Goal: Information Seeking & Learning: Learn about a topic

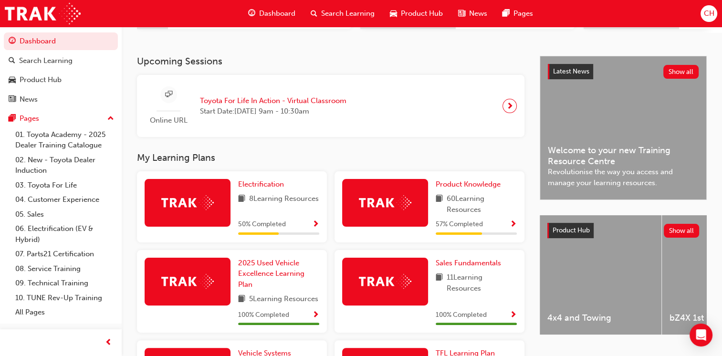
scroll to position [191, 0]
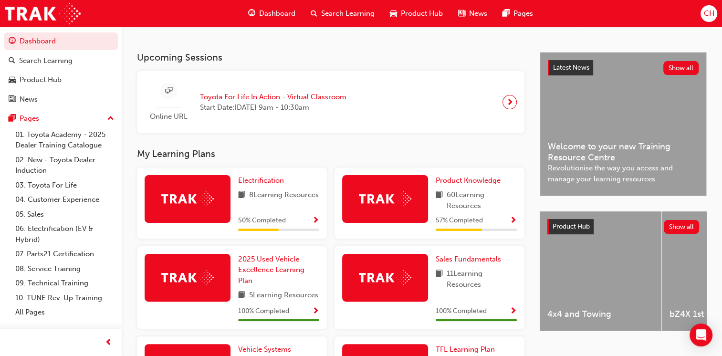
click at [512, 223] on span "Show Progress" at bounding box center [513, 221] width 7 height 9
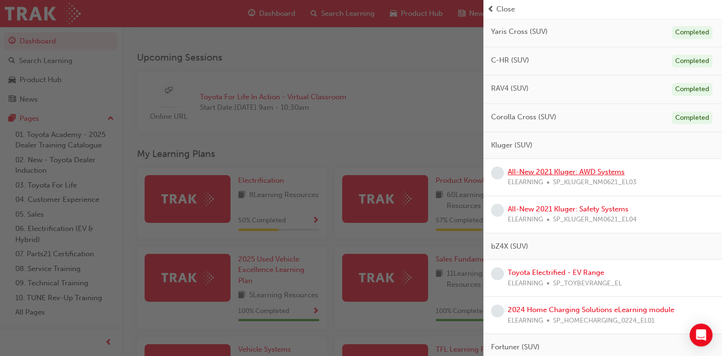
click at [558, 171] on link "All-New 2021 Kluger: AWD Systems" at bounding box center [566, 172] width 117 height 9
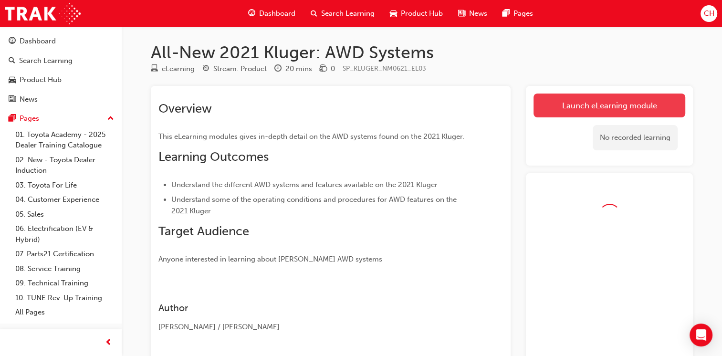
click at [571, 106] on link "Launch eLearning module" at bounding box center [610, 106] width 152 height 24
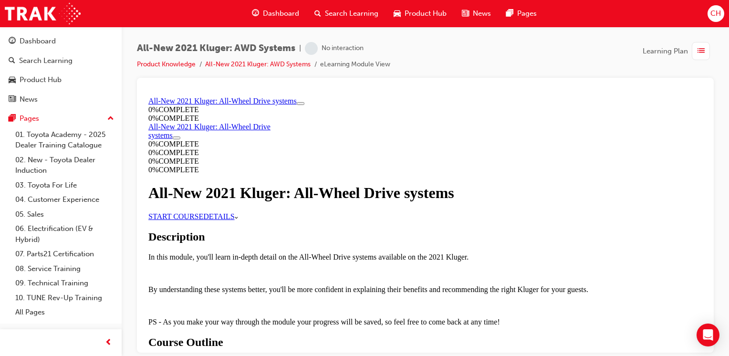
scroll to position [95, 0]
click at [203, 212] on link "START COURSE" at bounding box center [175, 216] width 55 height 8
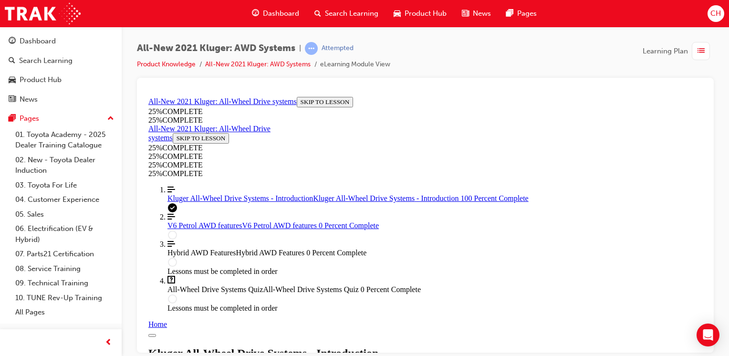
scroll to position [1115, 0]
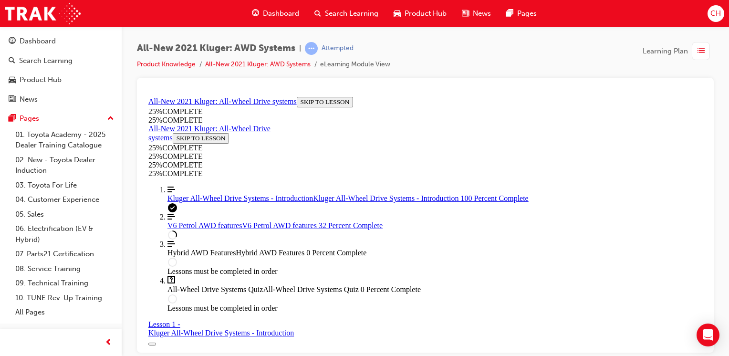
scroll to position [1607, 0]
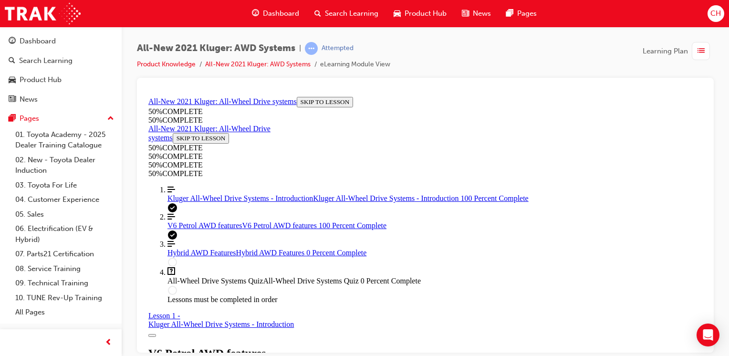
scroll to position [4455, 0]
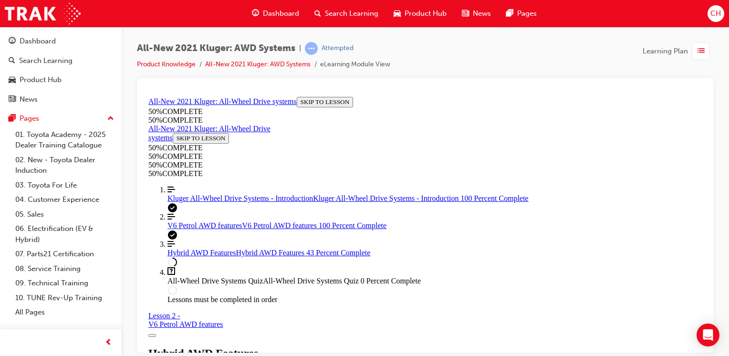
scroll to position [1175, 0]
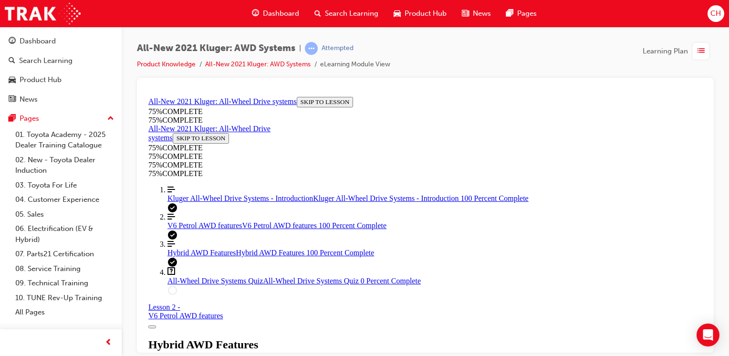
scroll to position [2475, 0]
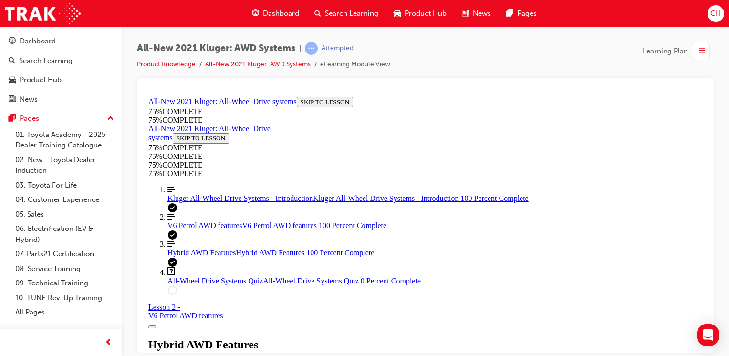
scroll to position [2427, 0]
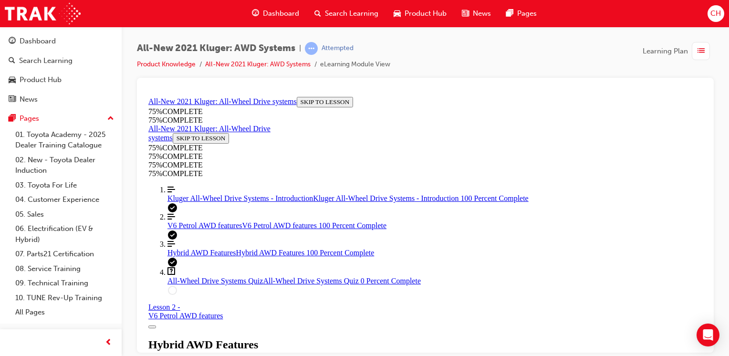
scroll to position [2655, 0]
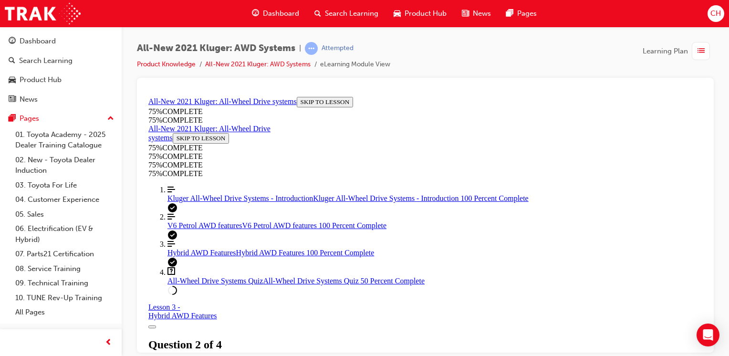
scroll to position [178, 0]
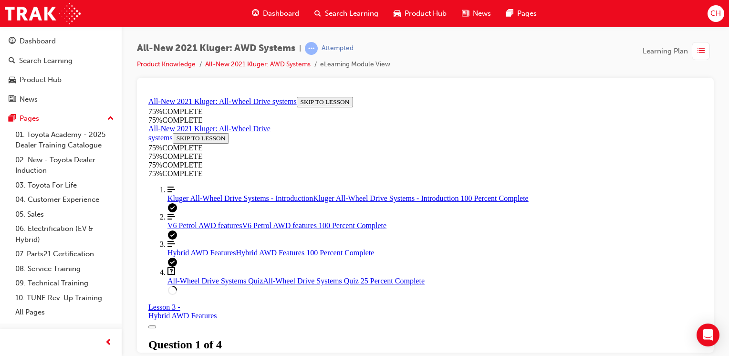
scroll to position [34, 0]
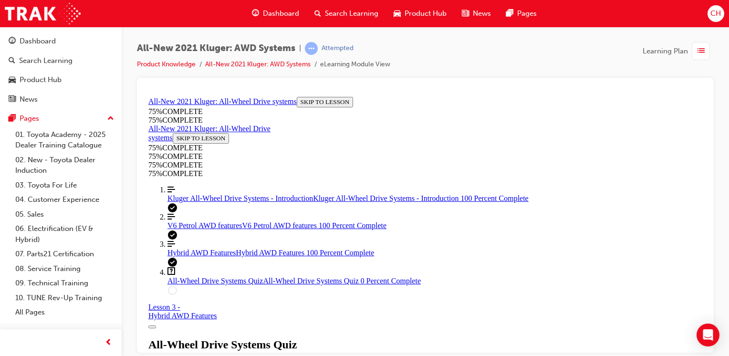
scroll to position [130, 0]
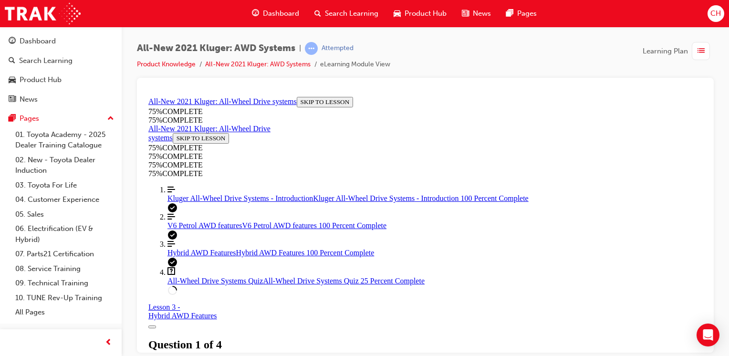
click at [230, 229] on span "V6 Petrol AWD features" at bounding box center [205, 225] width 74 height 8
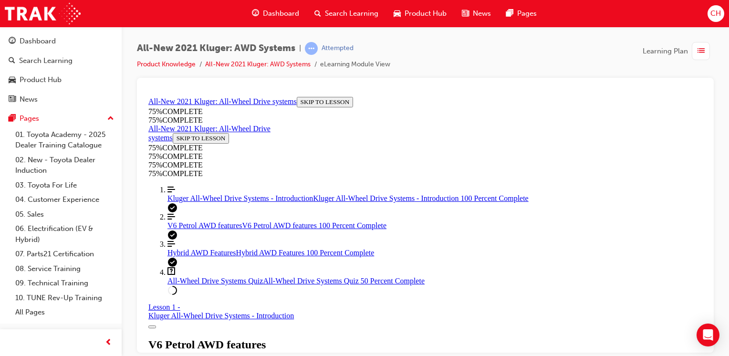
click at [200, 284] on span "All-Wheel Drive Systems Quiz" at bounding box center [215, 280] width 95 height 8
click at [198, 229] on span "V6 Petrol AWD features" at bounding box center [205, 225] width 74 height 8
click at [235, 284] on span "All-Wheel Drive Systems Quiz" at bounding box center [215, 280] width 95 height 8
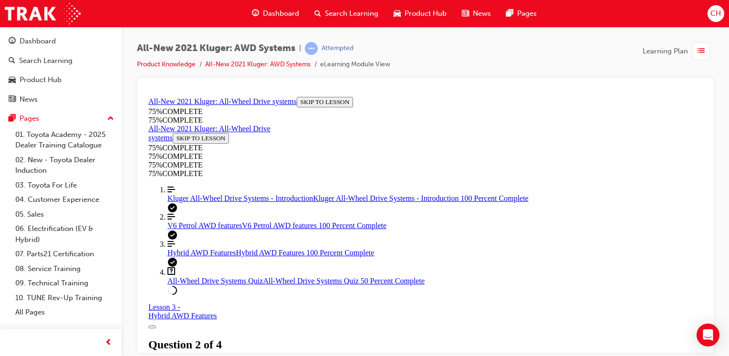
scroll to position [223, 0]
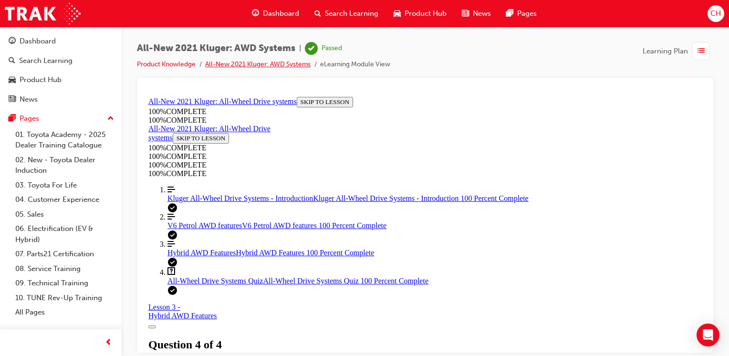
click at [271, 64] on link "All-New 2021 Kluger: AWD Systems" at bounding box center [257, 64] width 105 height 8
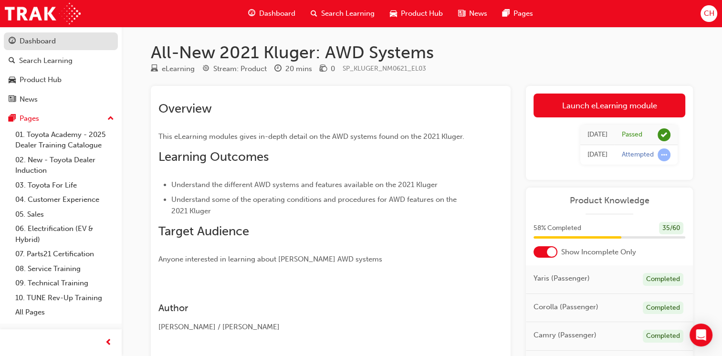
click at [55, 43] on div "Dashboard" at bounding box center [38, 41] width 36 height 11
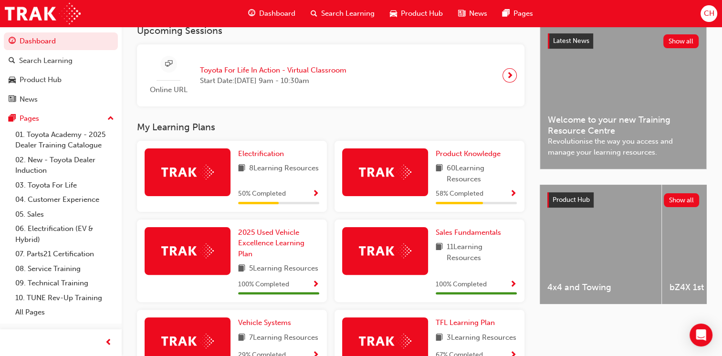
scroll to position [239, 0]
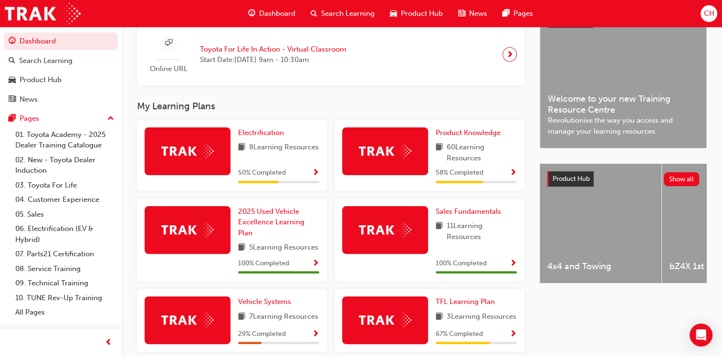
click at [514, 175] on span "Show Progress" at bounding box center [513, 173] width 7 height 9
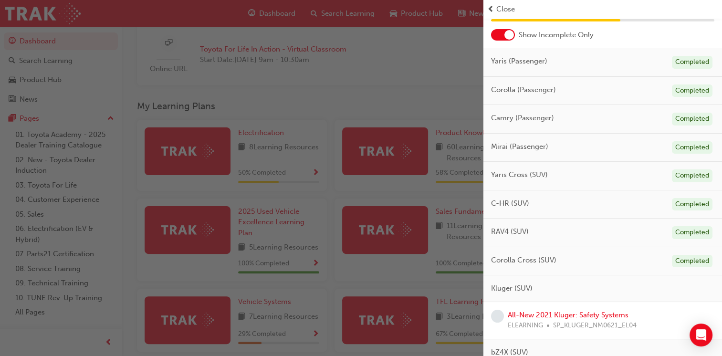
scroll to position [95, 0]
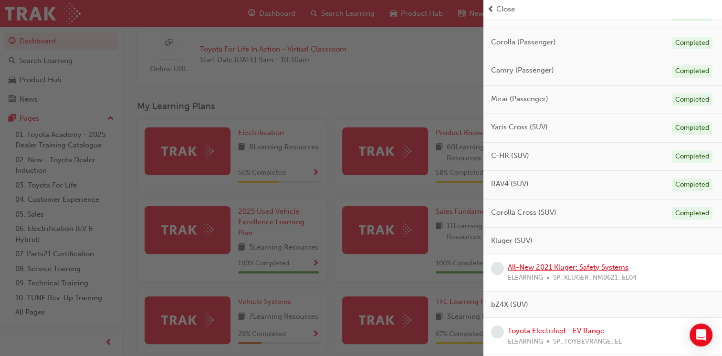
click at [586, 263] on link "All-New 2021 Kluger: Safety Systems" at bounding box center [568, 267] width 121 height 9
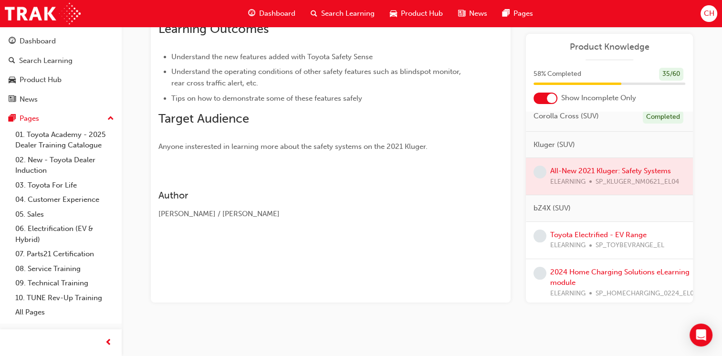
scroll to position [191, 0]
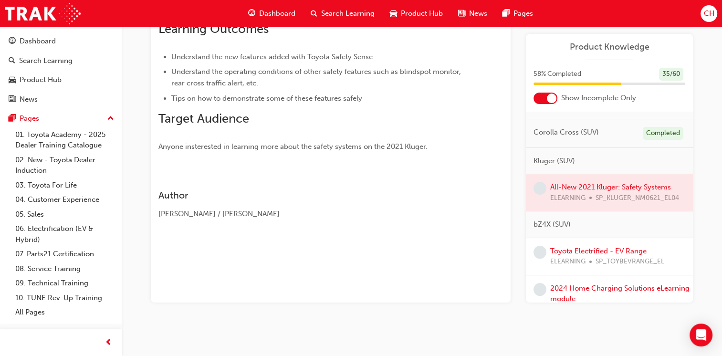
click at [574, 183] on div at bounding box center [609, 192] width 167 height 37
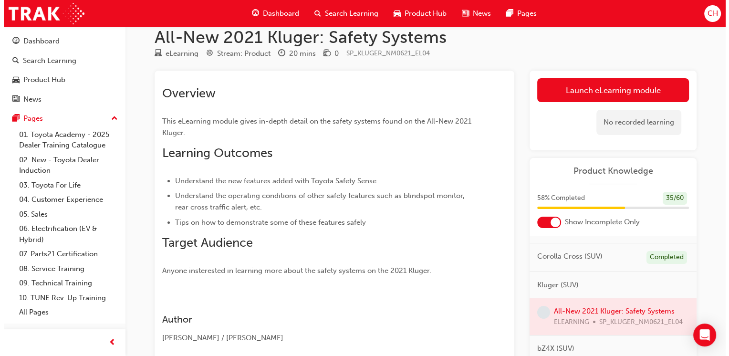
scroll to position [0, 0]
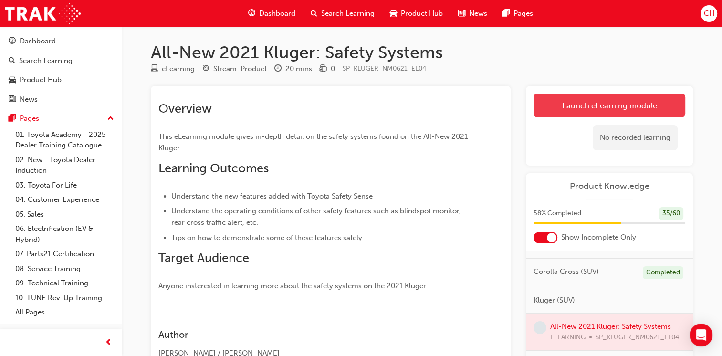
click at [585, 97] on link "Launch eLearning module" at bounding box center [610, 106] width 152 height 24
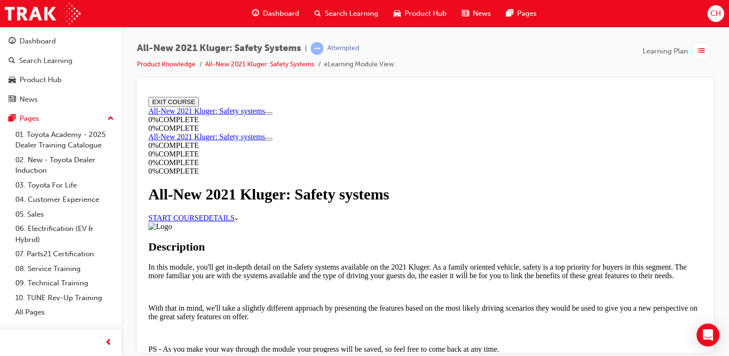
click at [203, 221] on link "START COURSE" at bounding box center [175, 217] width 55 height 8
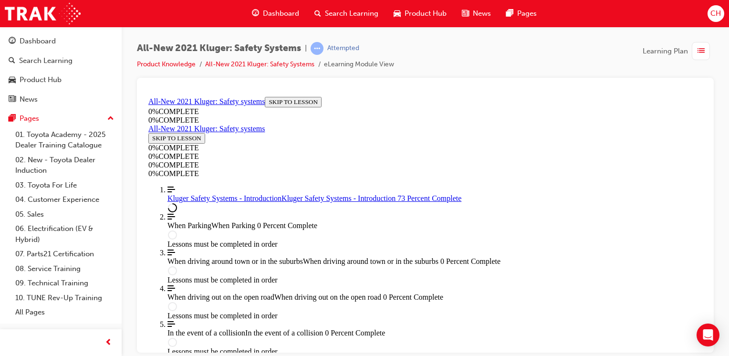
scroll to position [302, 0]
drag, startPoint x: 433, startPoint y: 230, endPoint x: 436, endPoint y: 271, distance: 41.6
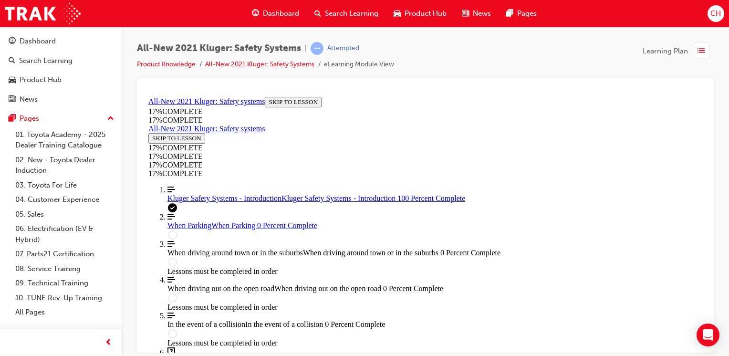
scroll to position [1223, 0]
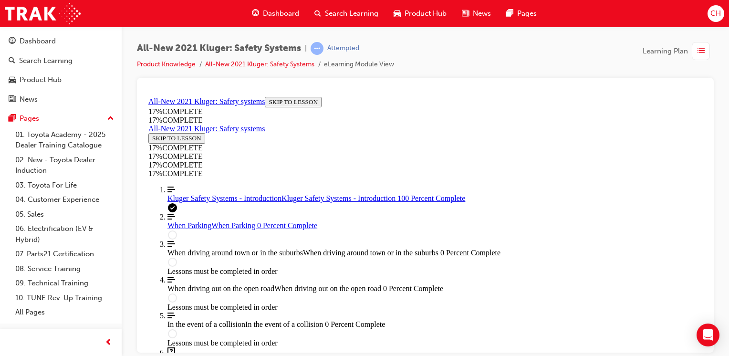
scroll to position [1441, 0]
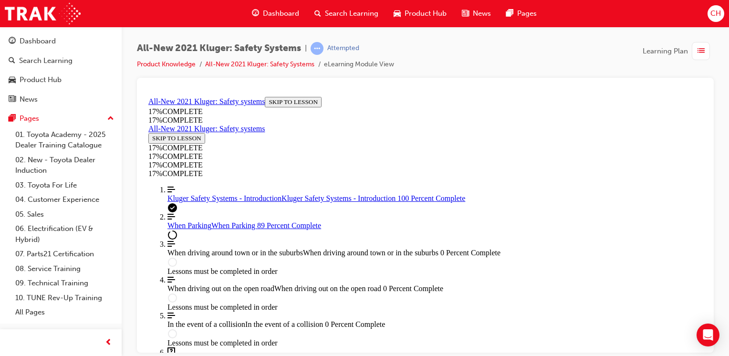
scroll to position [3087, 0]
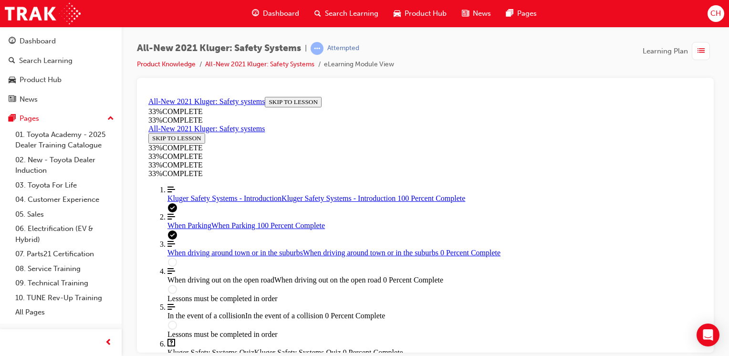
scroll to position [3525, 0]
drag, startPoint x: 475, startPoint y: 273, endPoint x: 472, endPoint y: 313, distance: 40.7
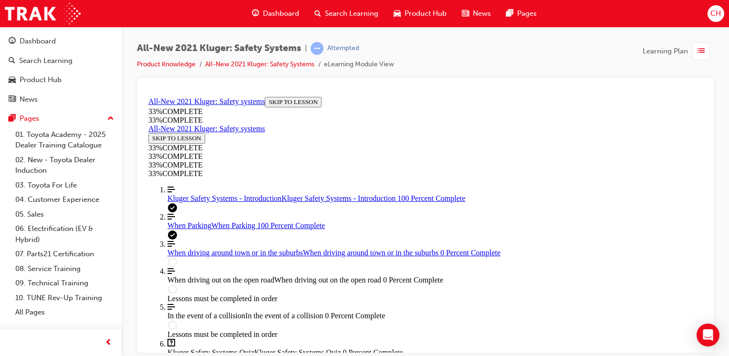
scroll to position [3680, 0]
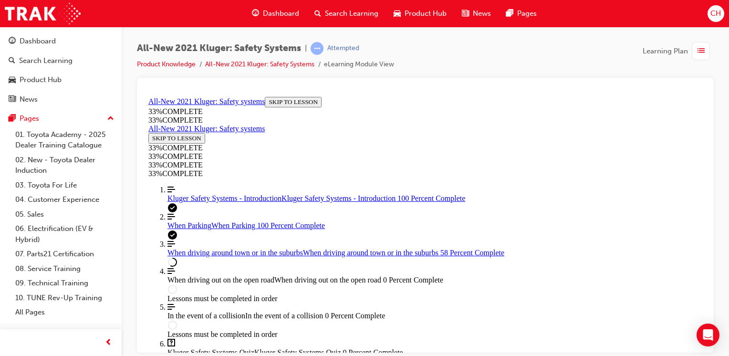
scroll to position [1167, 0]
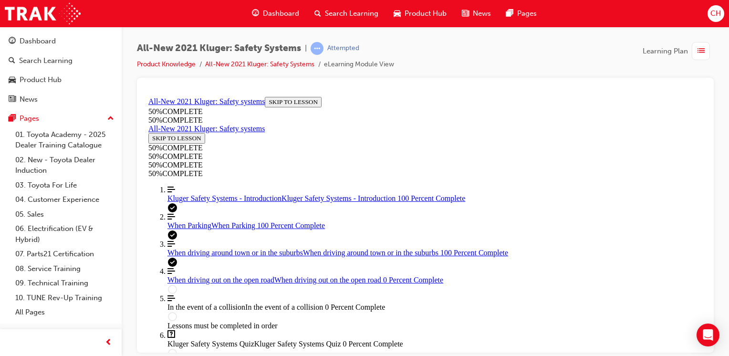
scroll to position [1959, 0]
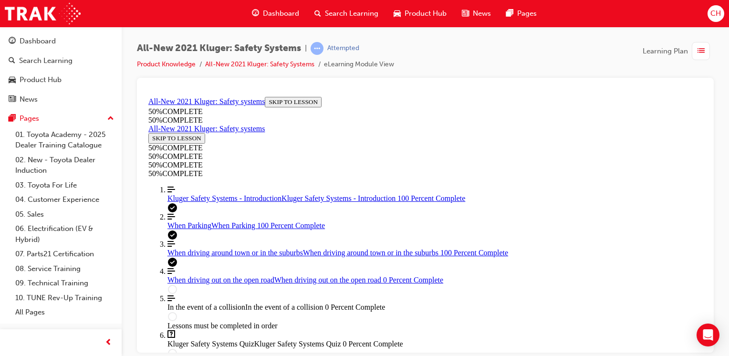
drag, startPoint x: 516, startPoint y: 137, endPoint x: 514, endPoint y: 176, distance: 39.2
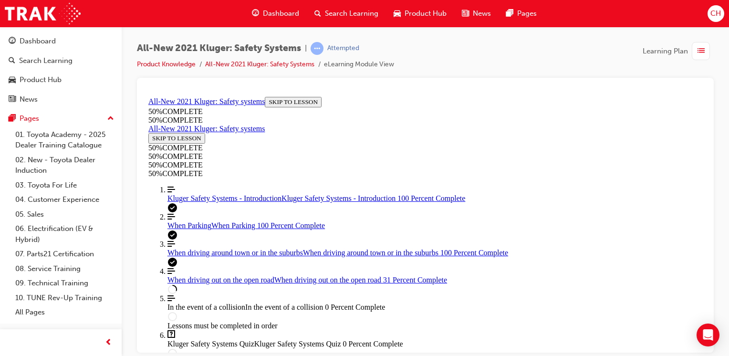
scroll to position [1446, 0]
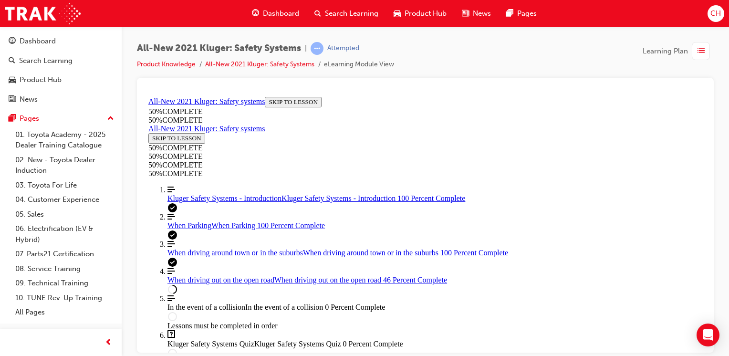
scroll to position [2169, 0]
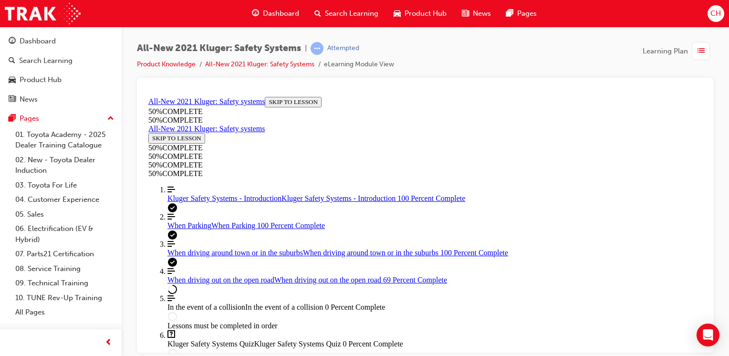
scroll to position [3490, 0]
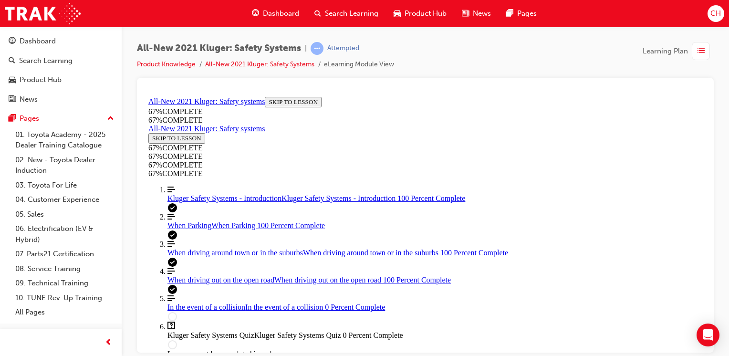
scroll to position [4710, 0]
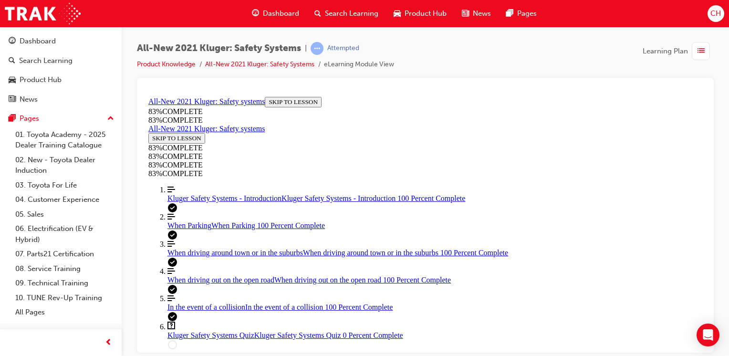
scroll to position [2317, 0]
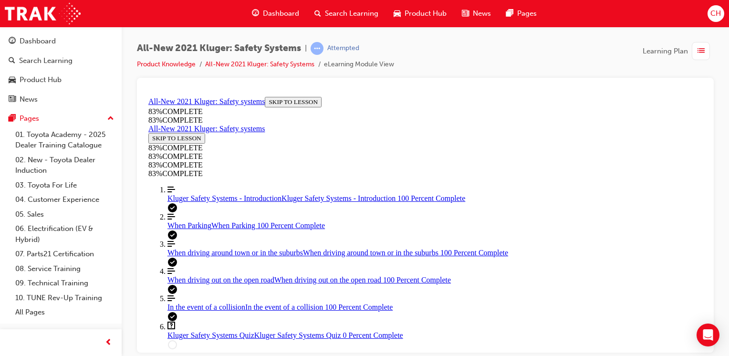
scroll to position [102, 0]
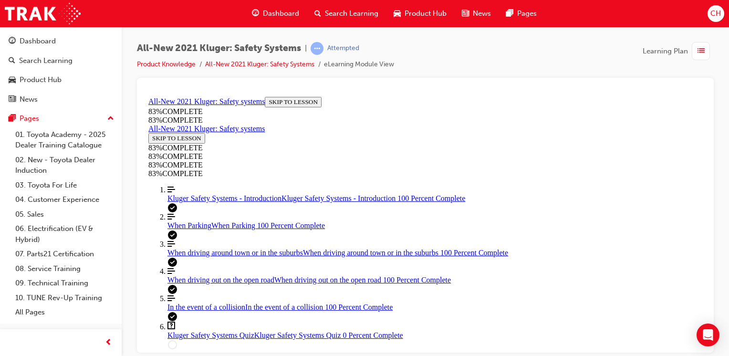
scroll to position [321, 0]
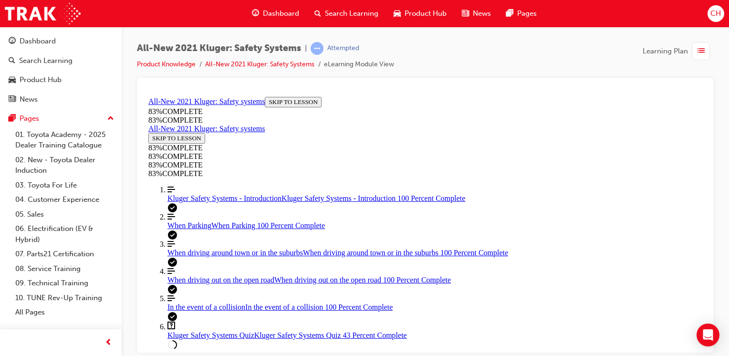
drag, startPoint x: 460, startPoint y: 286, endPoint x: 484, endPoint y: 240, distance: 52.3
drag, startPoint x: 456, startPoint y: 284, endPoint x: 481, endPoint y: 195, distance: 92.3
drag, startPoint x: 428, startPoint y: 288, endPoint x: 466, endPoint y: 287, distance: 38.2
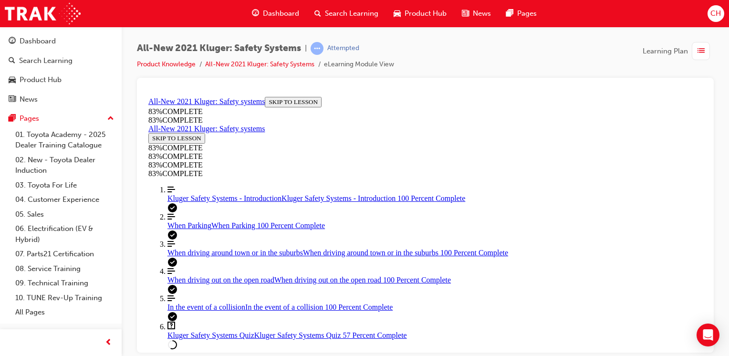
scroll to position [178, 0]
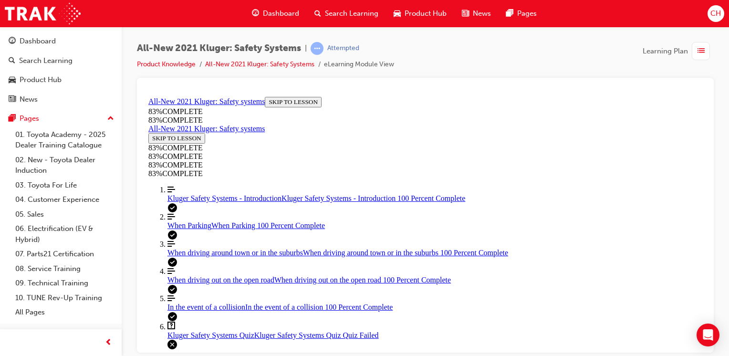
click at [217, 194] on div "Kluger Safety Systems - Introduction Kluger Safety Systems - Introduction 100 P…" at bounding box center [435, 198] width 535 height 9
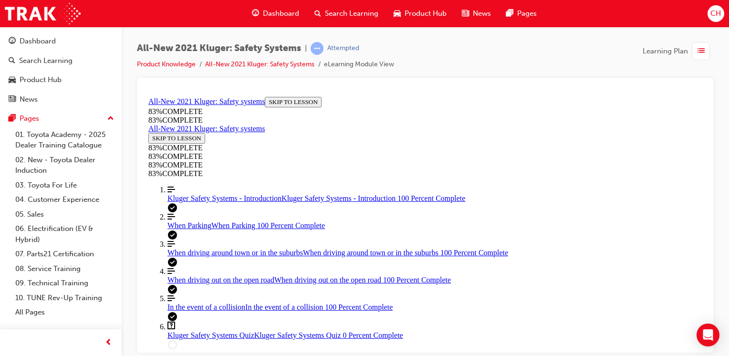
scroll to position [414, 0]
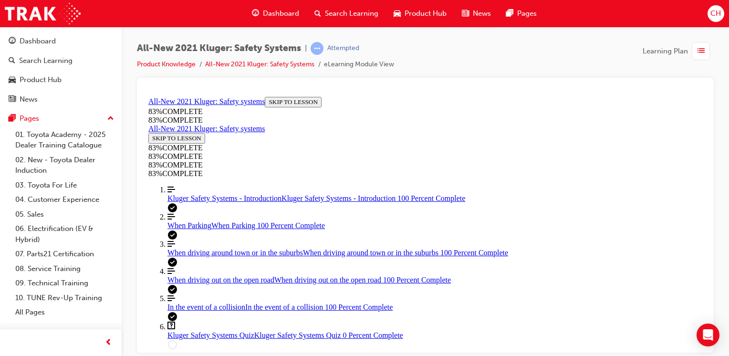
scroll to position [605, 0]
click at [229, 321] on link "Question box Question mark inside of a square Kluger Safety Systems Quiz Kluger…" at bounding box center [435, 330] width 535 height 18
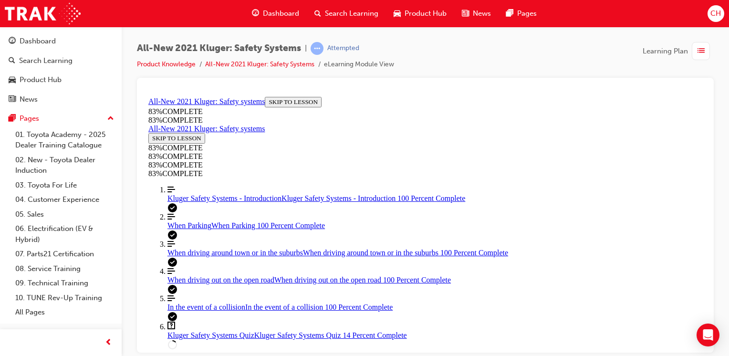
scroll to position [82, 0]
click at [207, 194] on div "Kluger Safety Systems - Introduction Kluger Safety Systems - Introduction 100 P…" at bounding box center [435, 198] width 535 height 9
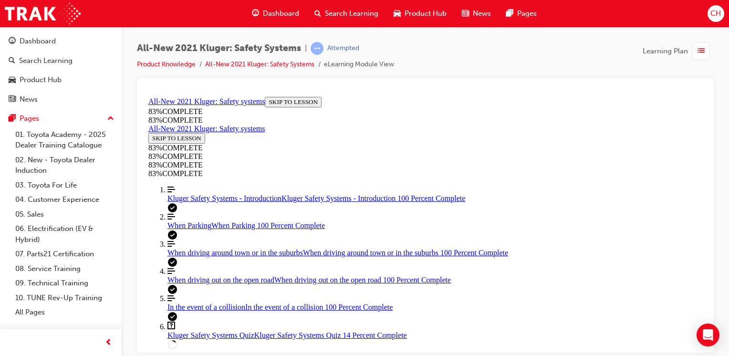
scroll to position [1607, 0]
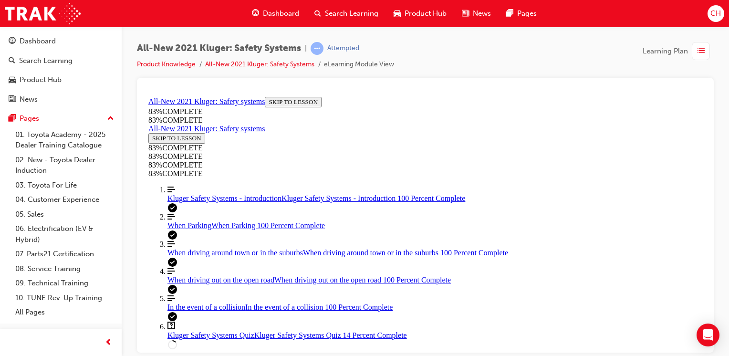
click at [202, 321] on link "Question box Question mark inside of a square Kluger Safety Systems Quiz Kluger…" at bounding box center [435, 330] width 535 height 18
drag, startPoint x: 391, startPoint y: 216, endPoint x: 414, endPoint y: 219, distance: 23.0
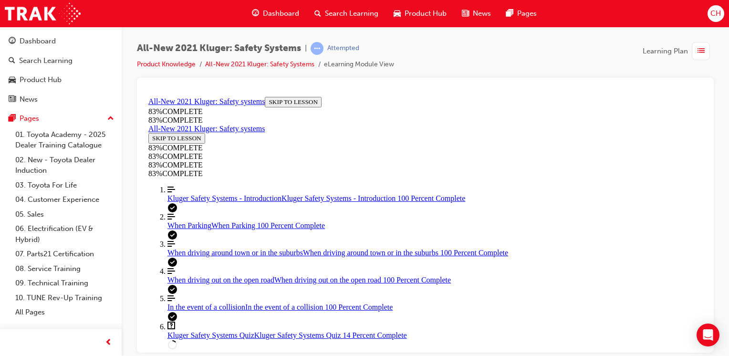
drag, startPoint x: 425, startPoint y: 263, endPoint x: 454, endPoint y: 185, distance: 83.7
drag, startPoint x: 409, startPoint y: 250, endPoint x: 437, endPoint y: 182, distance: 73.0
drag, startPoint x: 419, startPoint y: 241, endPoint x: 445, endPoint y: 243, distance: 26.3
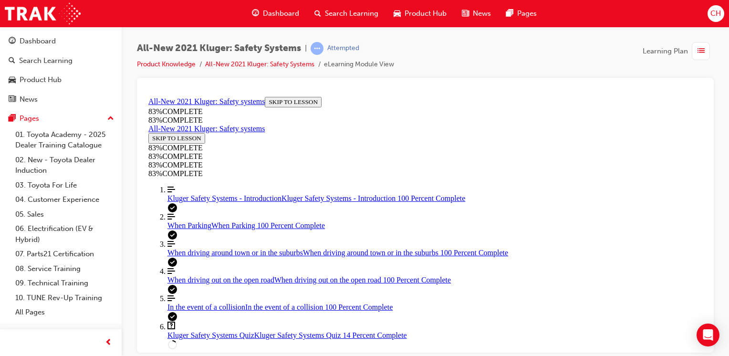
drag, startPoint x: 427, startPoint y: 115, endPoint x: 429, endPoint y: 263, distance: 148.9
drag, startPoint x: 437, startPoint y: 144, endPoint x: 451, endPoint y: 189, distance: 47.5
drag, startPoint x: 426, startPoint y: 124, endPoint x: 454, endPoint y: 130, distance: 28.7
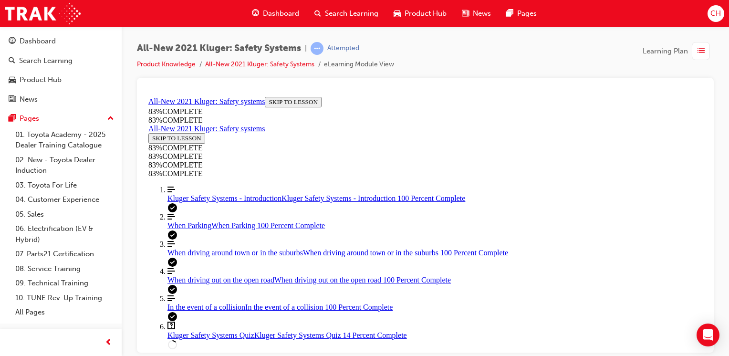
click at [221, 194] on div "Kluger Safety Systems - Introduction Kluger Safety Systems - Introduction 100 P…" at bounding box center [435, 198] width 535 height 9
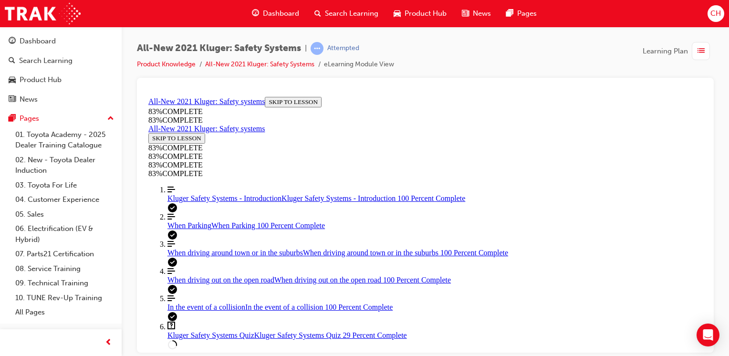
scroll to position [462, 0]
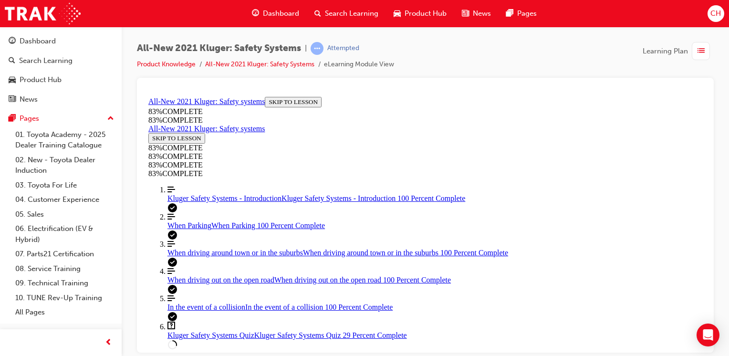
scroll to position [1273, 0]
click at [241, 321] on link "Question box Question mark inside of a square Kluger Safety Systems Quiz Kluger…" at bounding box center [435, 330] width 535 height 18
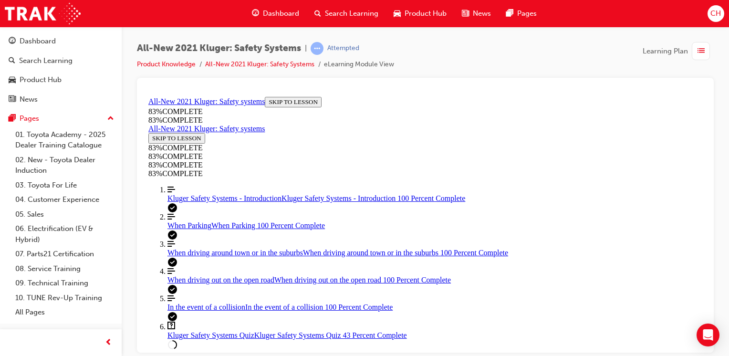
scroll to position [178, 0]
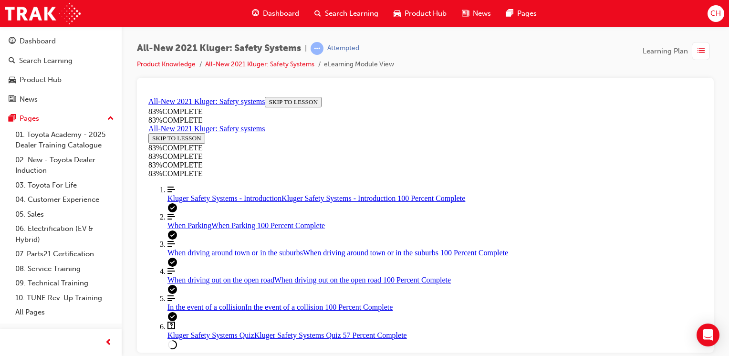
click at [220, 275] on div "When driving out on the open road When driving out on the open road 100 Percent…" at bounding box center [435, 279] width 535 height 9
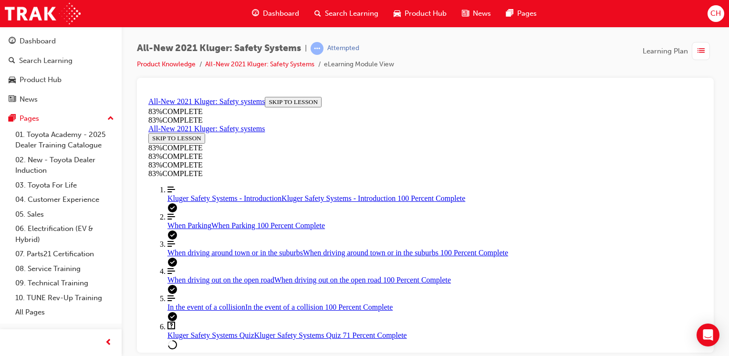
drag, startPoint x: 415, startPoint y: 250, endPoint x: 433, endPoint y: 246, distance: 19.0
click at [216, 331] on span "Kluger Safety Systems Quiz" at bounding box center [211, 335] width 87 height 8
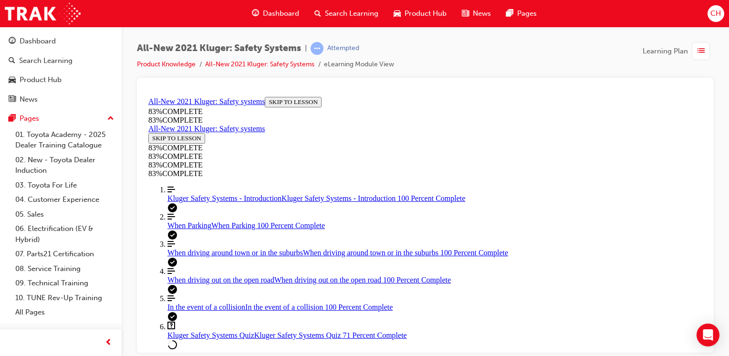
drag, startPoint x: 436, startPoint y: 233, endPoint x: 469, endPoint y: 233, distance: 32.9
drag, startPoint x: 438, startPoint y: 290, endPoint x: 469, endPoint y: 203, distance: 91.8
drag, startPoint x: 412, startPoint y: 280, endPoint x: 431, endPoint y: 278, distance: 18.2
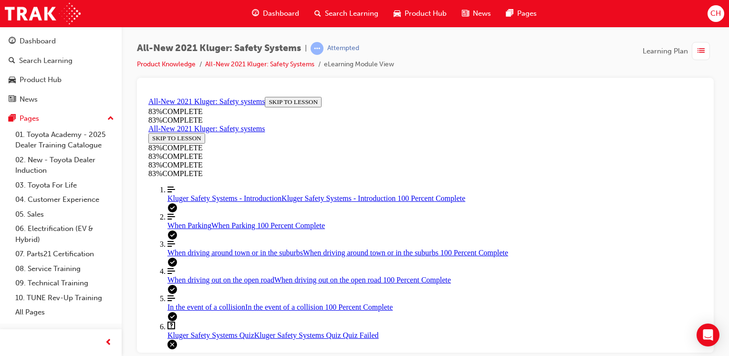
scroll to position [102, 0]
click at [194, 275] on span "When driving out on the open road" at bounding box center [221, 279] width 107 height 8
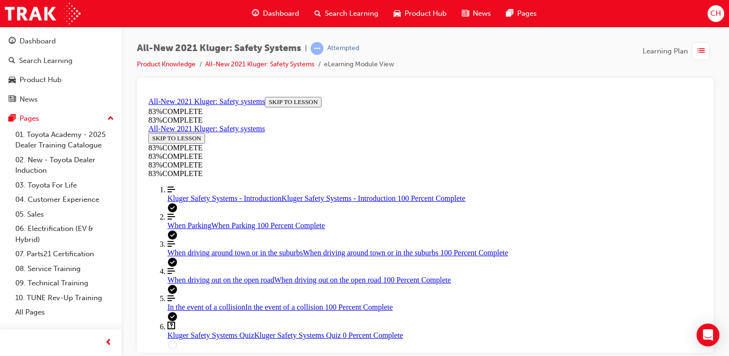
click at [195, 331] on span "Kluger Safety Systems Quiz" at bounding box center [211, 335] width 87 height 8
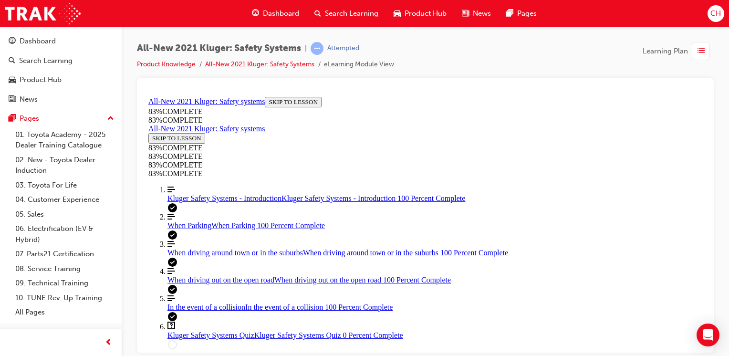
scroll to position [319, 0]
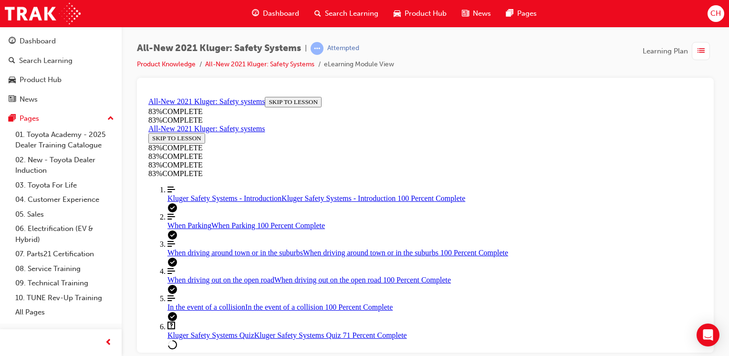
scroll to position [82, 0]
drag, startPoint x: 468, startPoint y: 286, endPoint x: 487, endPoint y: 284, distance: 19.2
drag, startPoint x: 462, startPoint y: 251, endPoint x: 496, endPoint y: 323, distance: 79.6
drag, startPoint x: 418, startPoint y: 238, endPoint x: 462, endPoint y: 230, distance: 44.7
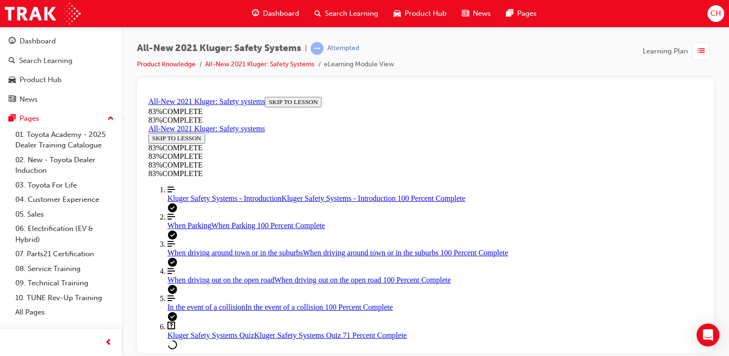
drag, startPoint x: 472, startPoint y: 253, endPoint x: 474, endPoint y: 166, distance: 87.4
drag, startPoint x: 460, startPoint y: 251, endPoint x: 483, endPoint y: 250, distance: 23.0
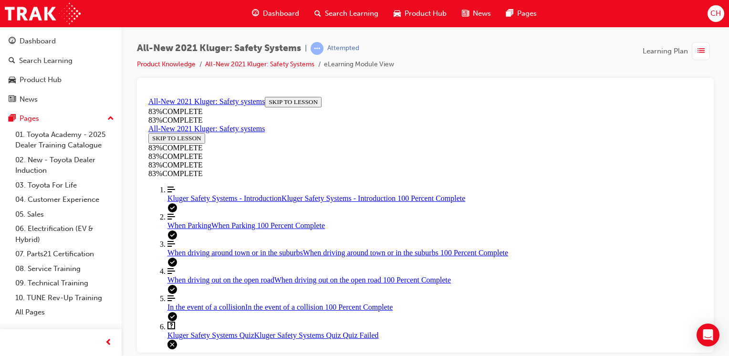
drag, startPoint x: 412, startPoint y: 295, endPoint x: 372, endPoint y: 297, distance: 40.6
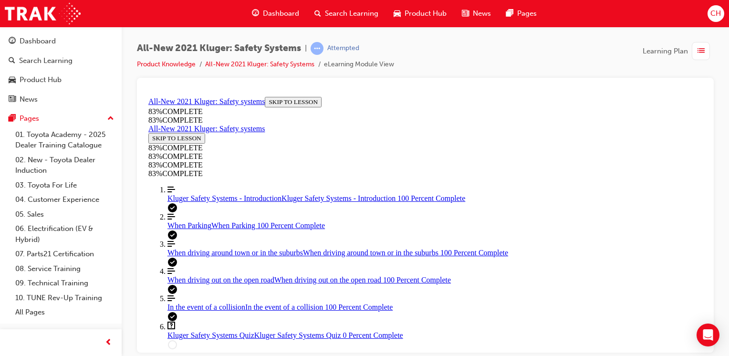
scroll to position [225, 0]
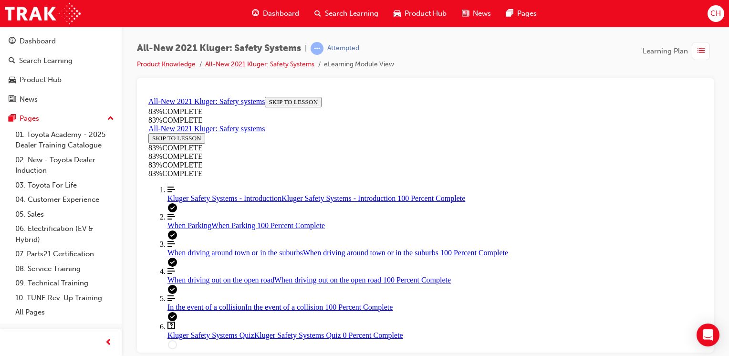
drag, startPoint x: 450, startPoint y: 295, endPoint x: 471, endPoint y: 292, distance: 21.3
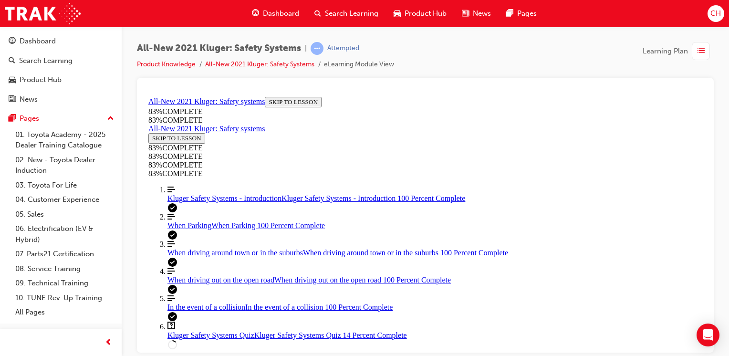
drag, startPoint x: 452, startPoint y: 290, endPoint x: 471, endPoint y: 288, distance: 18.7
drag, startPoint x: 442, startPoint y: 321, endPoint x: 473, endPoint y: 283, distance: 48.5
drag, startPoint x: 439, startPoint y: 323, endPoint x: 468, endPoint y: 236, distance: 91.0
drag, startPoint x: 449, startPoint y: 319, endPoint x: 475, endPoint y: 315, distance: 26.1
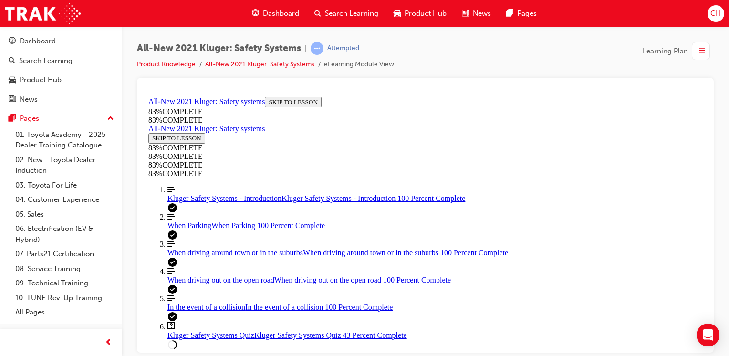
scroll to position [178, 0]
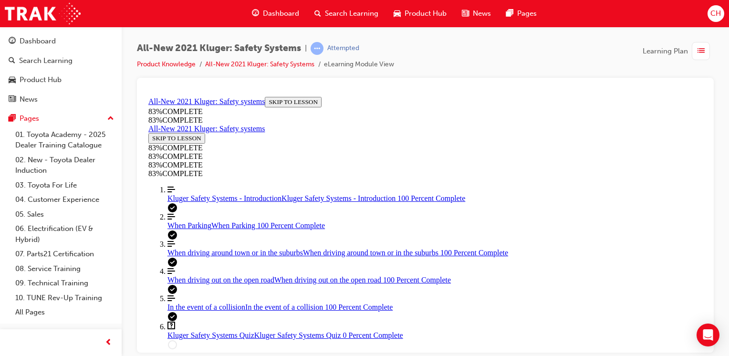
drag, startPoint x: 399, startPoint y: 160, endPoint x: 424, endPoint y: 204, distance: 50.7
drag, startPoint x: 418, startPoint y: 160, endPoint x: 441, endPoint y: 246, distance: 88.6
drag, startPoint x: 425, startPoint y: 164, endPoint x: 454, endPoint y: 164, distance: 29.6
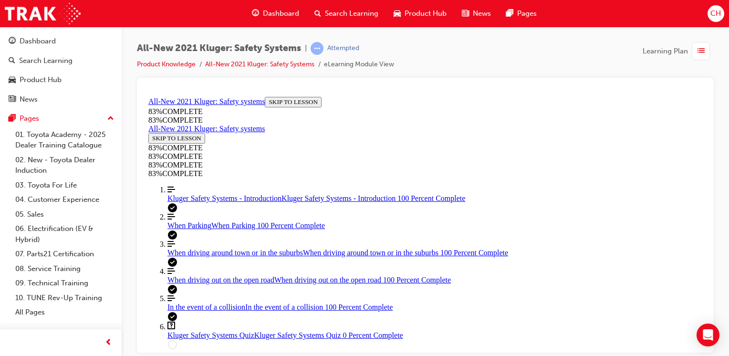
drag, startPoint x: 421, startPoint y: 244, endPoint x: 439, endPoint y: 242, distance: 17.7
drag, startPoint x: 424, startPoint y: 242, endPoint x: 454, endPoint y: 237, distance: 30.4
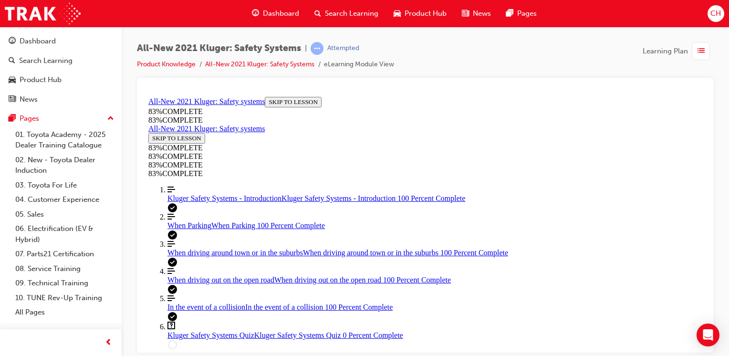
drag, startPoint x: 431, startPoint y: 278, endPoint x: 465, endPoint y: 207, distance: 78.8
drag, startPoint x: 420, startPoint y: 283, endPoint x: 445, endPoint y: 275, distance: 26.0
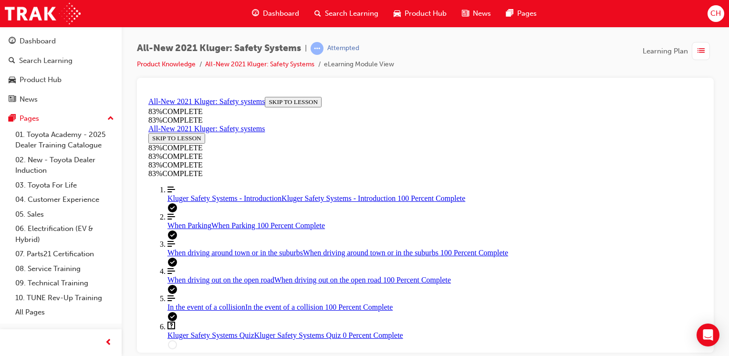
scroll to position [34, 0]
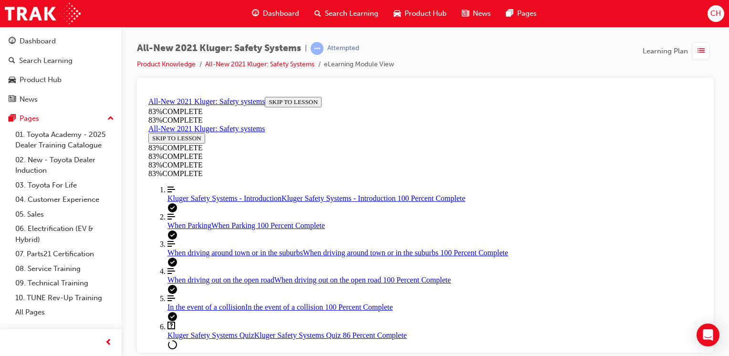
click at [181, 275] on div "When driving out on the open road When driving out on the open road 100 Percent…" at bounding box center [435, 279] width 535 height 9
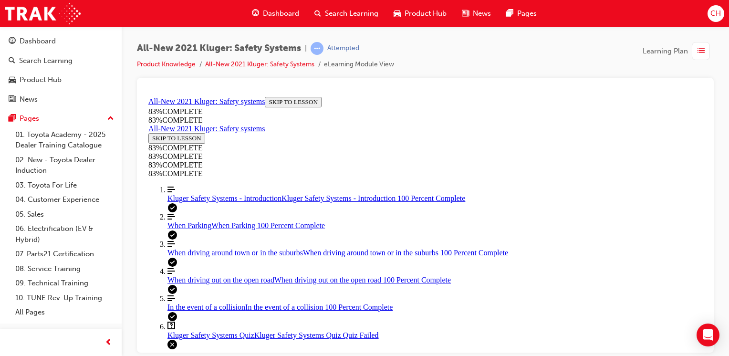
scroll to position [1464, 0]
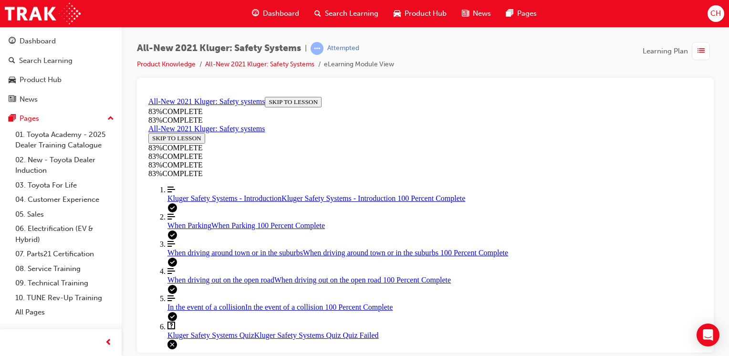
scroll to position [1296, 0]
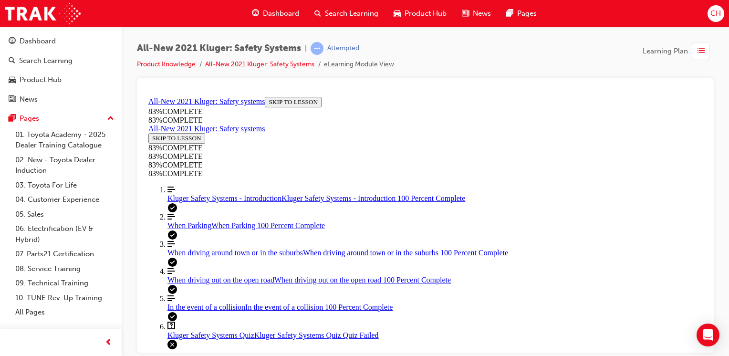
scroll to position [3199, 0]
click at [195, 331] on span "Kluger Safety Systems Quiz" at bounding box center [211, 335] width 87 height 8
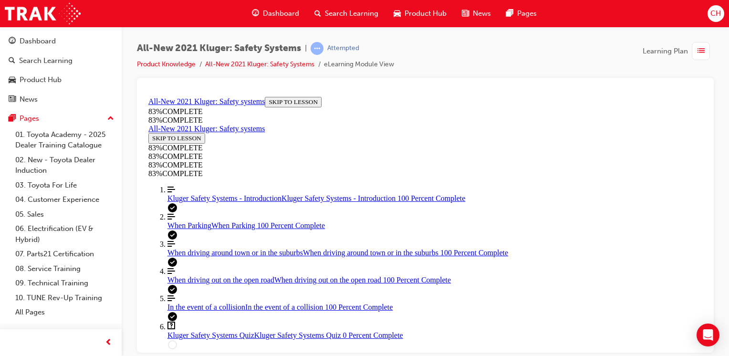
drag, startPoint x: 423, startPoint y: 251, endPoint x: 458, endPoint y: 206, distance: 56.5
drag, startPoint x: 433, startPoint y: 248, endPoint x: 458, endPoint y: 246, distance: 24.9
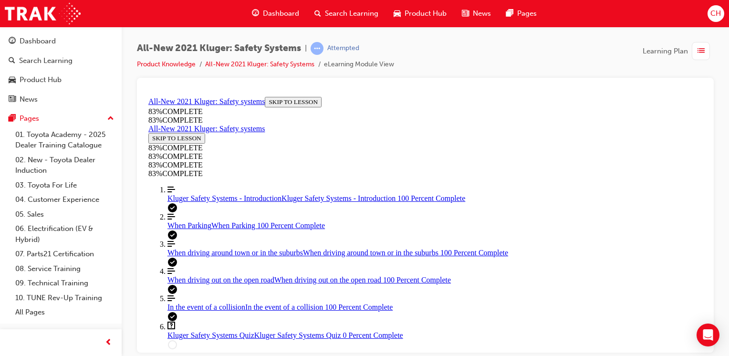
drag, startPoint x: 431, startPoint y: 160, endPoint x: 454, endPoint y: 159, distance: 22.5
click at [213, 275] on span "When driving out on the open road" at bounding box center [221, 279] width 107 height 8
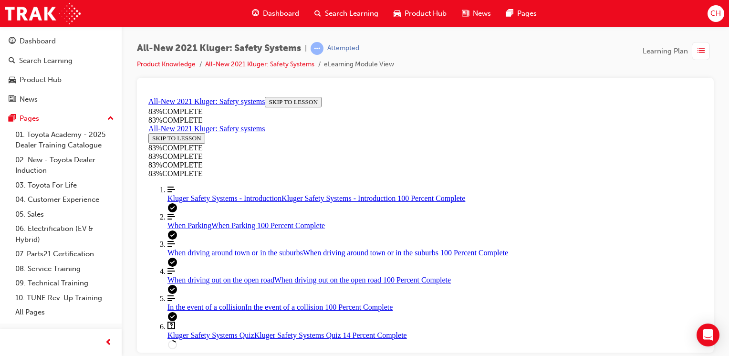
scroll to position [1751, 0]
click at [214, 331] on span "Kluger Safety Systems Quiz" at bounding box center [211, 335] width 87 height 8
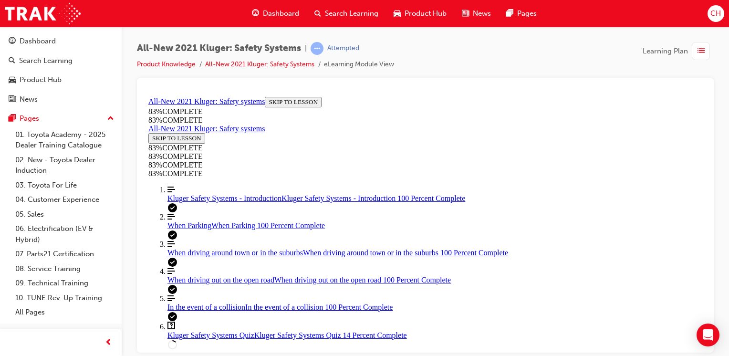
click at [212, 275] on span "When driving out on the open road" at bounding box center [221, 279] width 107 height 8
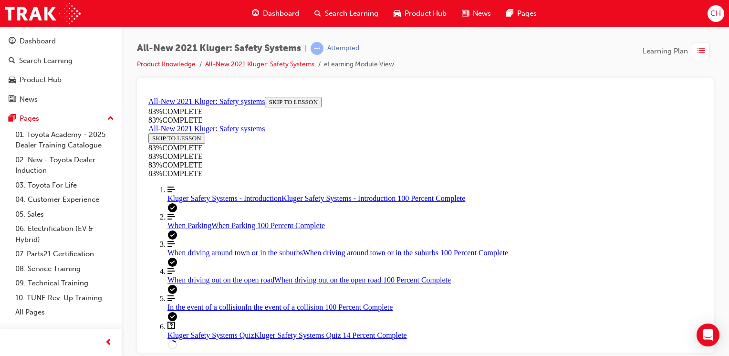
click at [195, 331] on span "Kluger Safety Systems Quiz" at bounding box center [211, 335] width 87 height 8
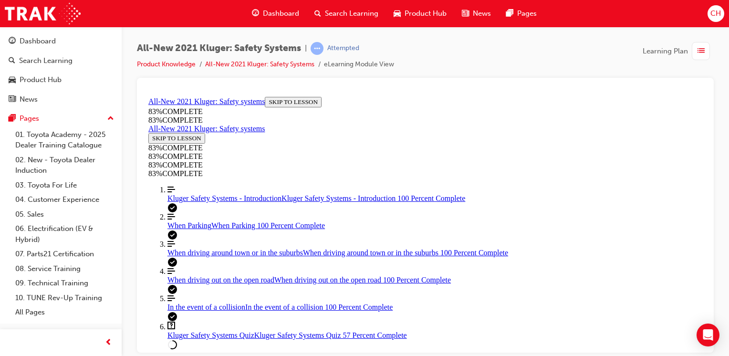
scroll to position [178, 0]
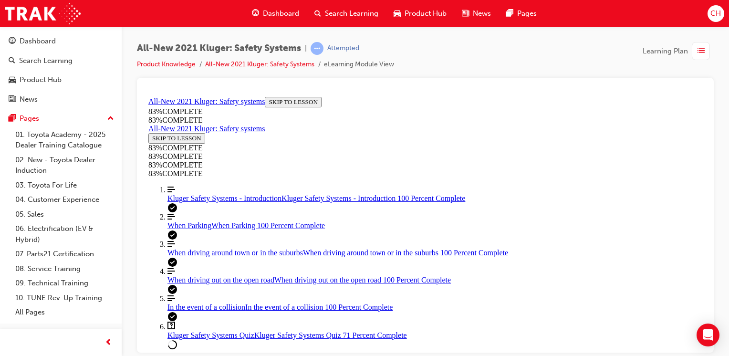
scroll to position [181, 0]
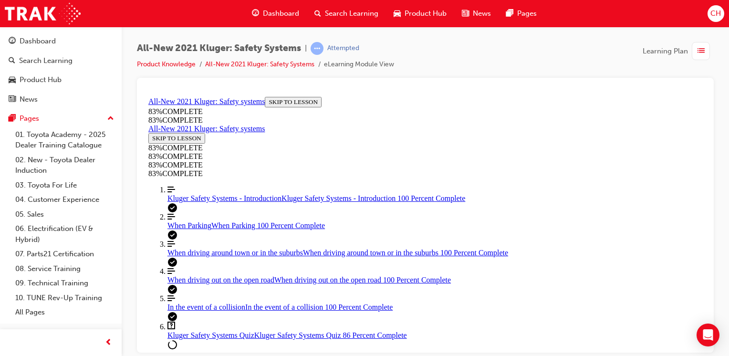
click at [216, 275] on span "When driving out on the open road" at bounding box center [221, 279] width 107 height 8
click at [197, 331] on span "Kluger Safety Systems Quiz" at bounding box center [211, 335] width 87 height 8
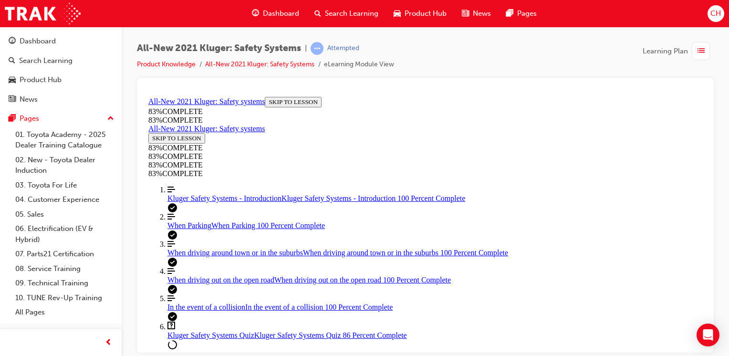
click at [199, 356] on button "EXIT COURSE" at bounding box center [173, 362] width 51 height 10
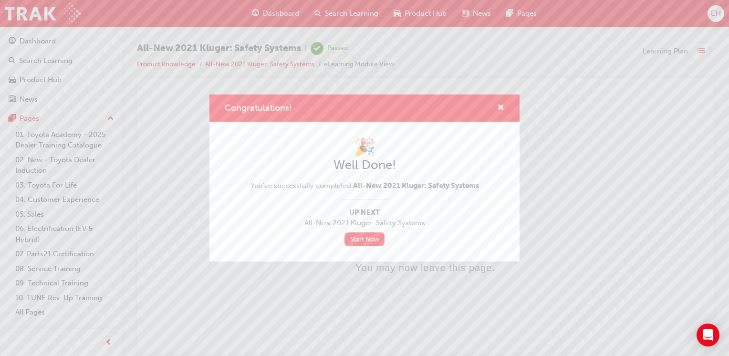
scroll to position [0, 0]
click at [372, 240] on link "Start Now" at bounding box center [365, 239] width 40 height 14
click at [498, 105] on span "cross-icon" at bounding box center [500, 108] width 7 height 9
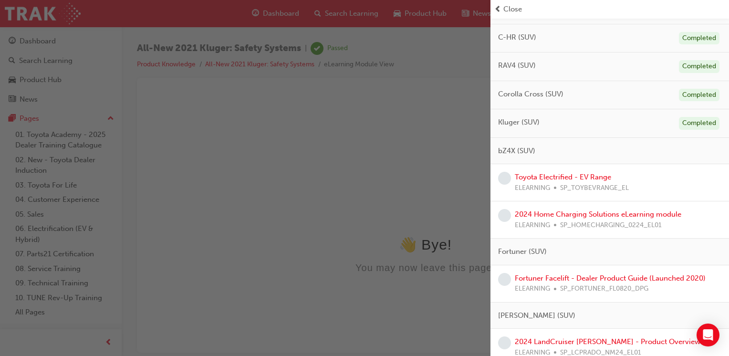
scroll to position [286, 0]
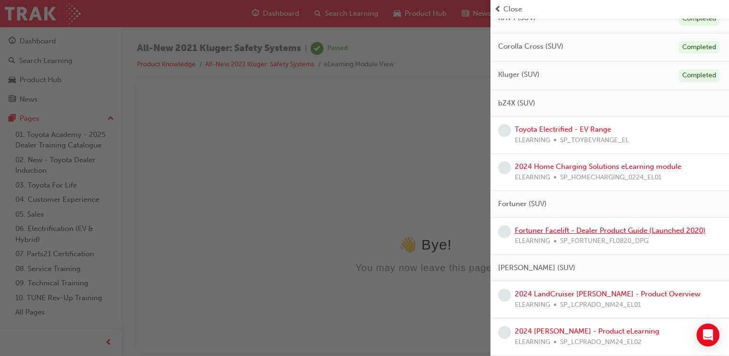
click at [567, 228] on link "Fortuner Facelift - Dealer Product Guide (Launched 2020)" at bounding box center [610, 230] width 191 height 9
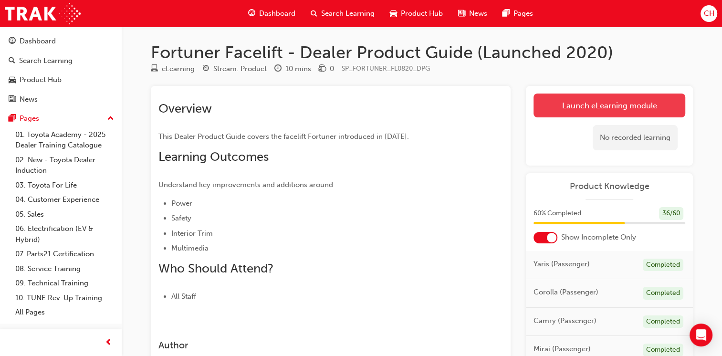
click at [587, 104] on link "Launch eLearning module" at bounding box center [610, 106] width 152 height 24
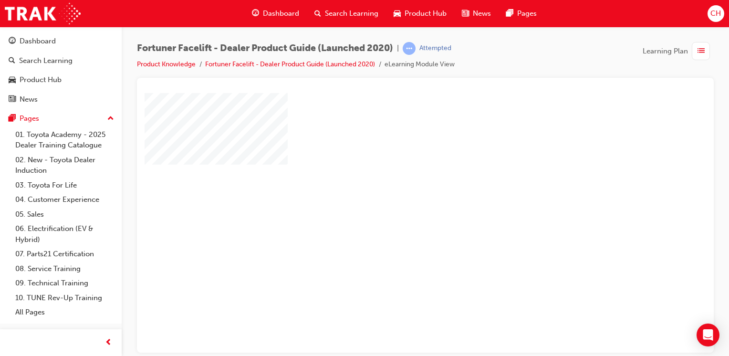
click at [398, 195] on div "play" at bounding box center [398, 195] width 0 height 0
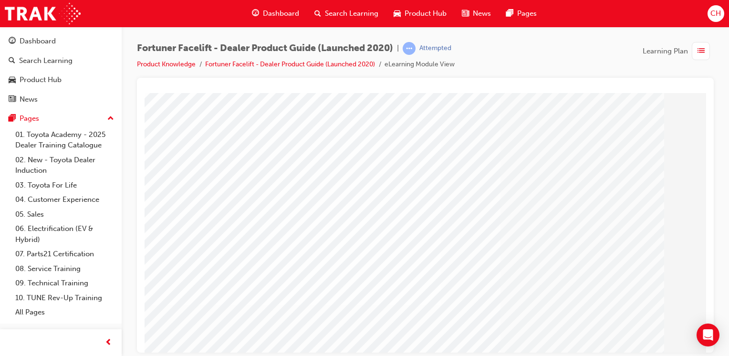
scroll to position [105, 0]
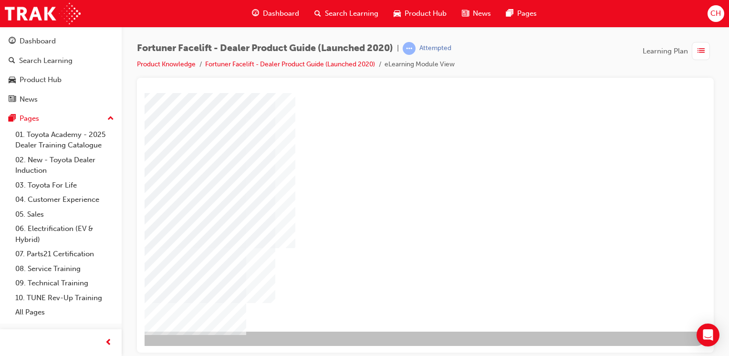
drag, startPoint x: 767, startPoint y: 444, endPoint x: 627, endPoint y: 350, distance: 168.8
click at [117, 348] on div "NEXT Trigger this button to go to the next slide" at bounding box center [87, 356] width 60 height 17
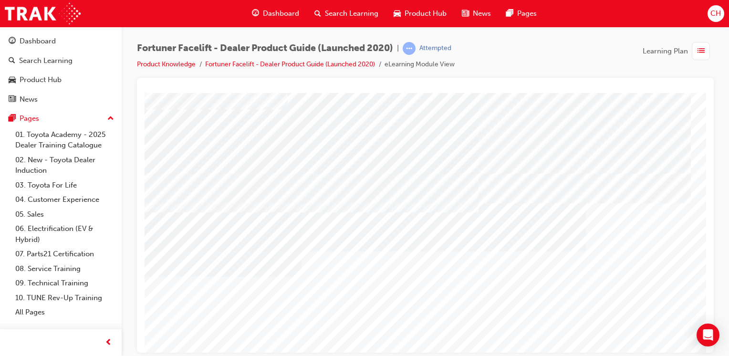
scroll to position [0, 0]
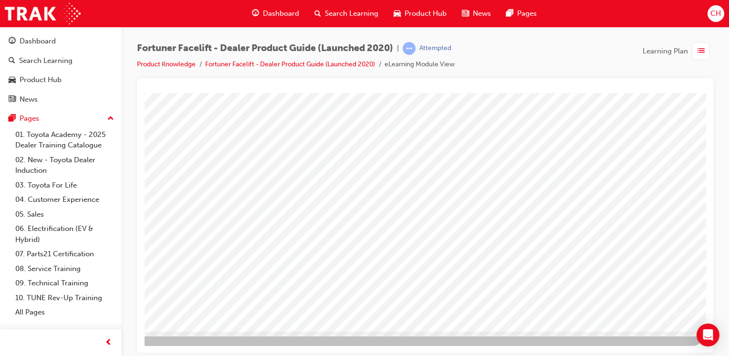
click at [681, 345] on div at bounding box center [469, 167] width 649 height 358
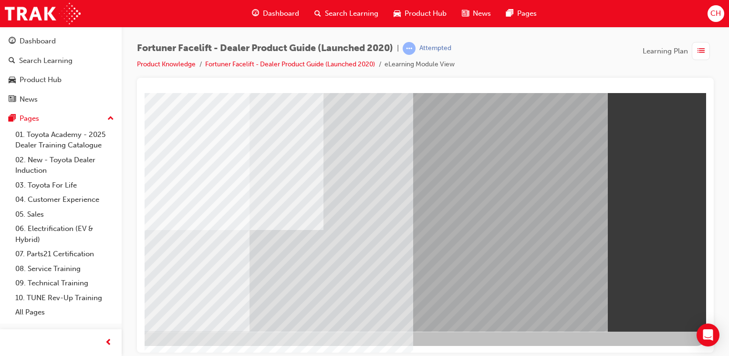
click at [34, 38] on div "Dashboard" at bounding box center [38, 41] width 36 height 11
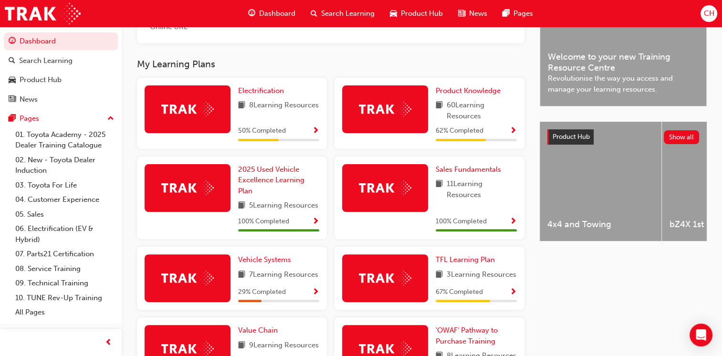
scroll to position [286, 0]
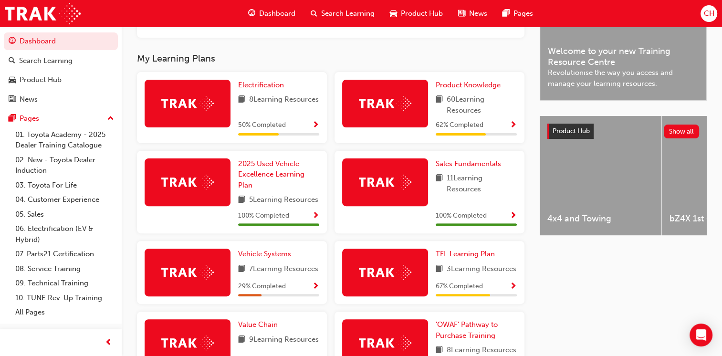
click at [511, 128] on span "Show Progress" at bounding box center [513, 125] width 7 height 9
